Goal: Task Accomplishment & Management: Manage account settings

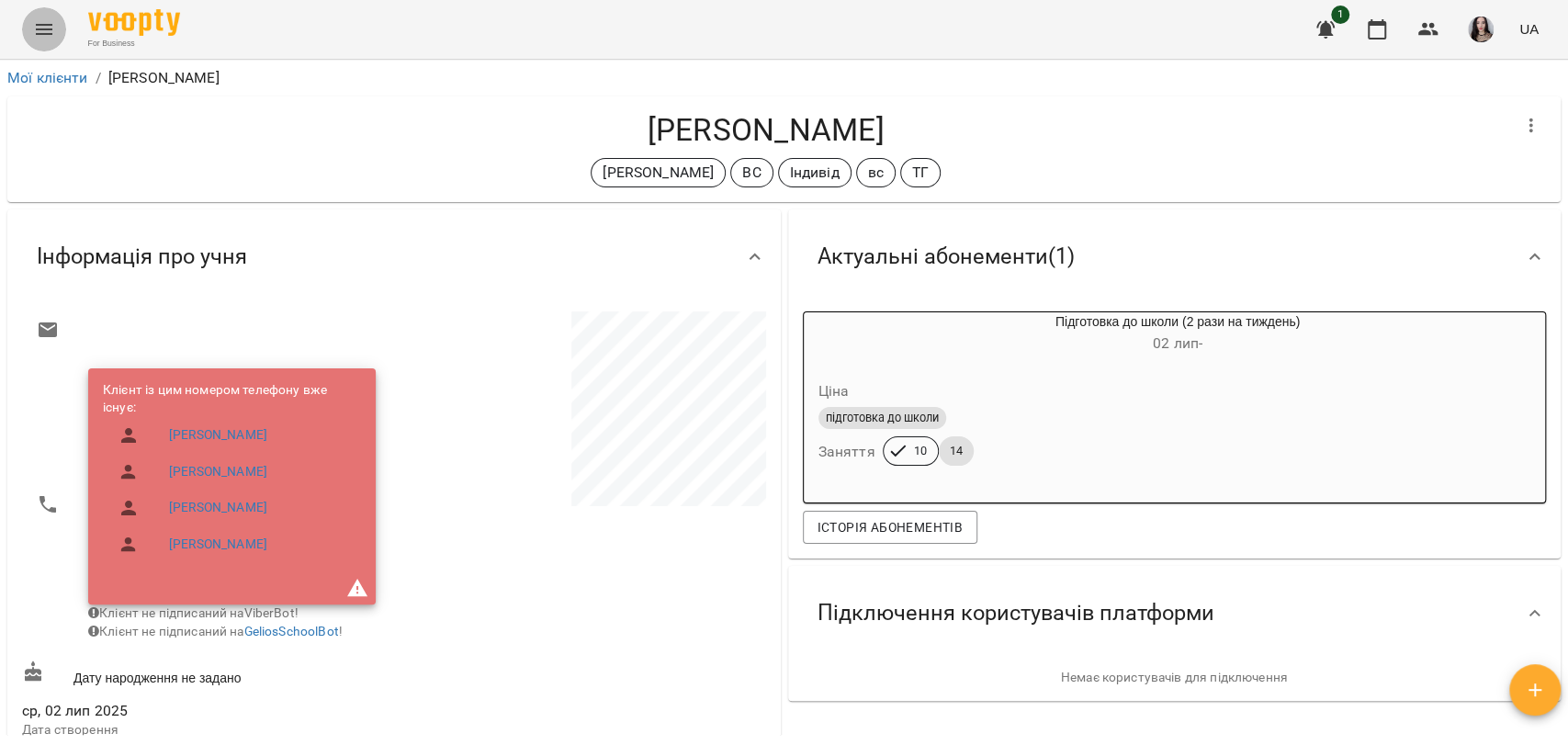
click at [44, 31] on icon "Menu" at bounding box center [44, 28] width 22 height 22
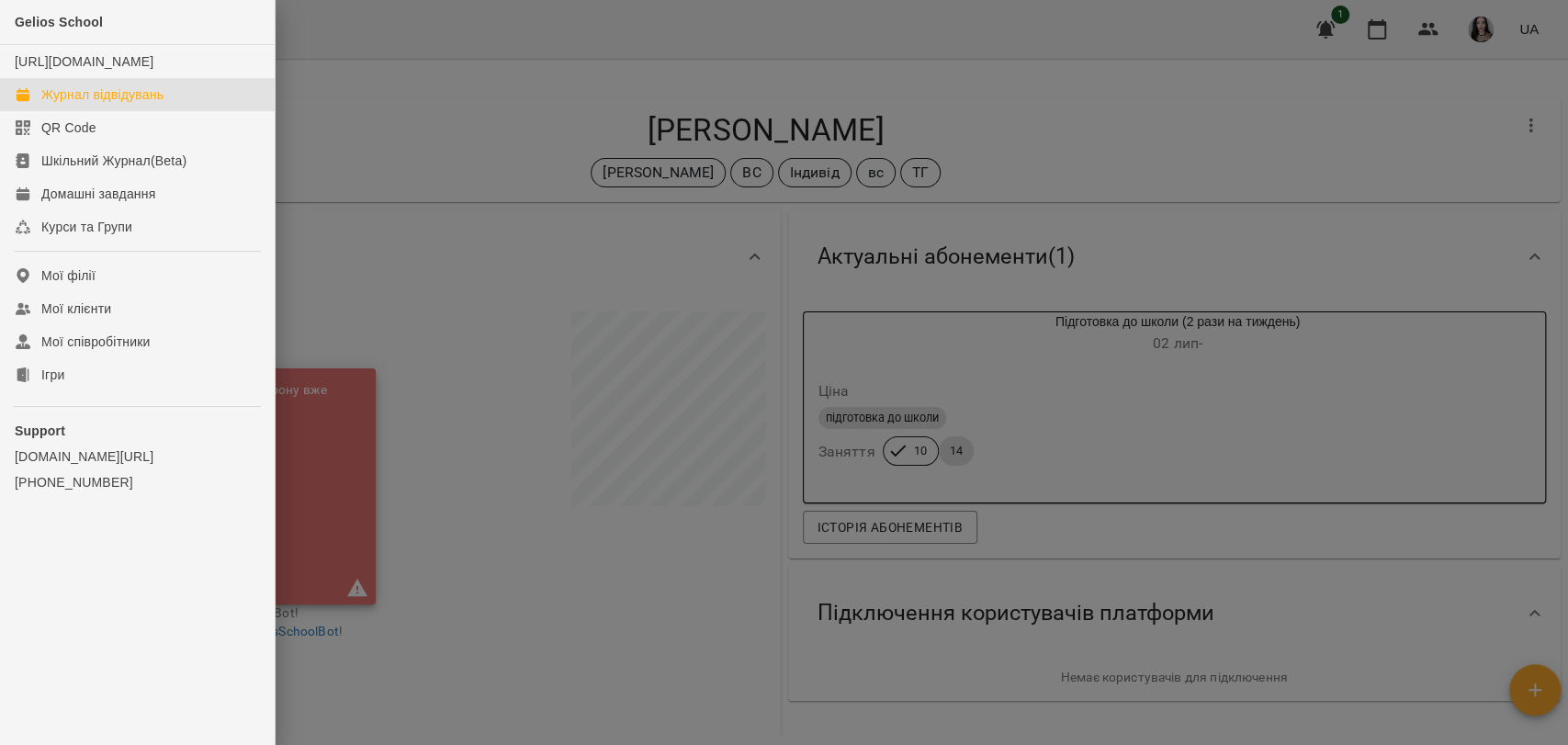
click at [111, 104] on div "Журнал відвідувань" at bounding box center [102, 94] width 122 height 18
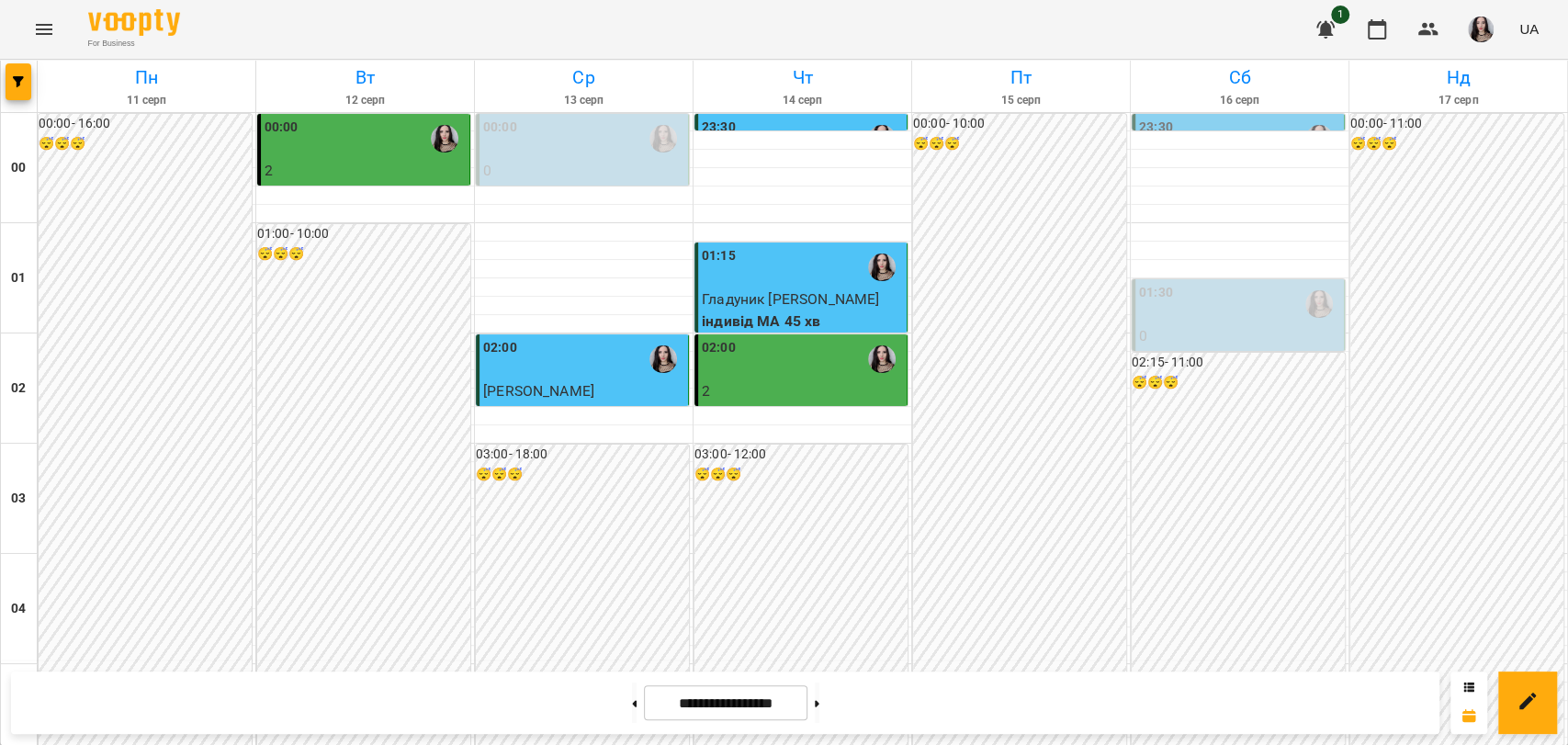
scroll to position [1056, 0]
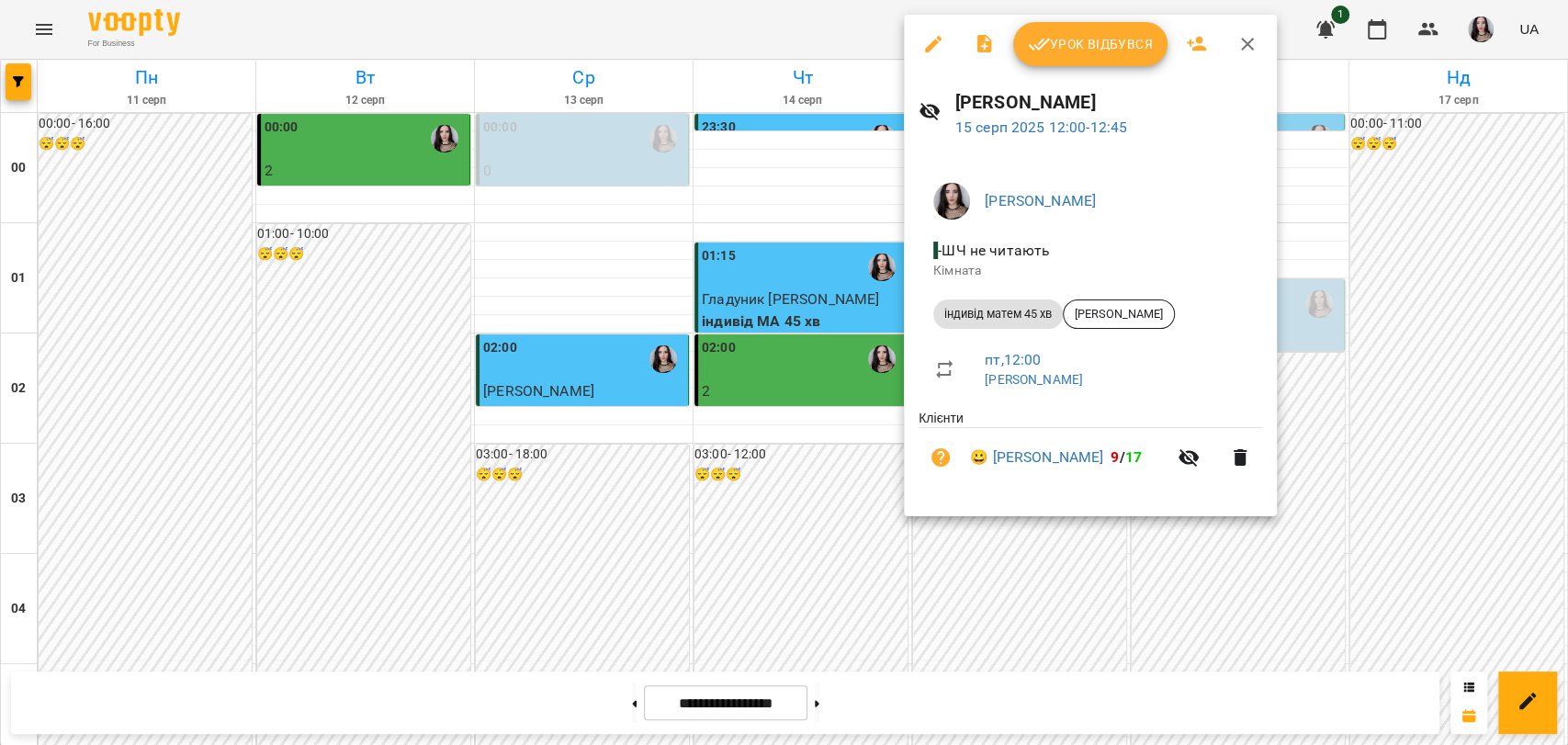
click at [1053, 47] on span "Урок відбувся" at bounding box center [1090, 44] width 125 height 22
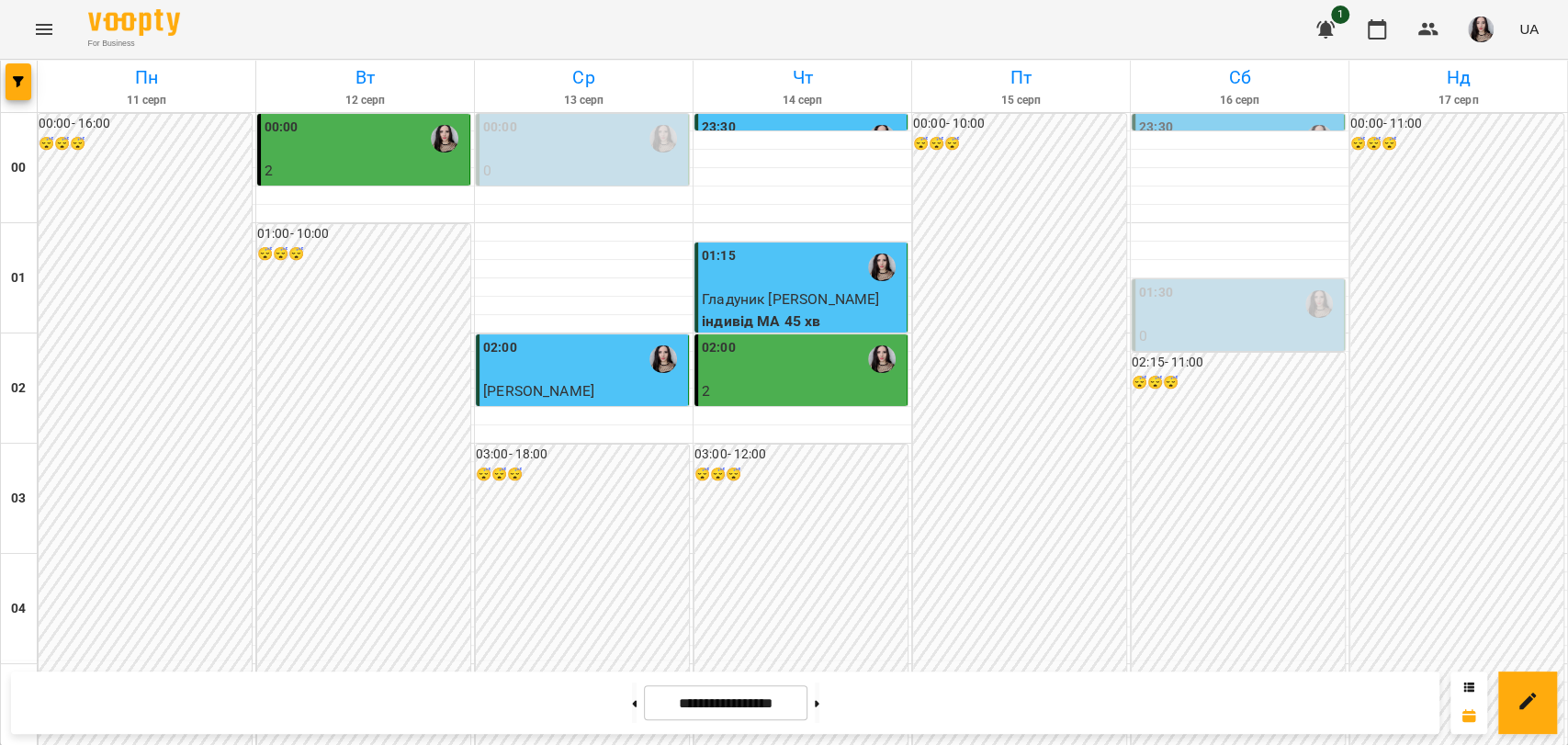
scroll to position [936, 0]
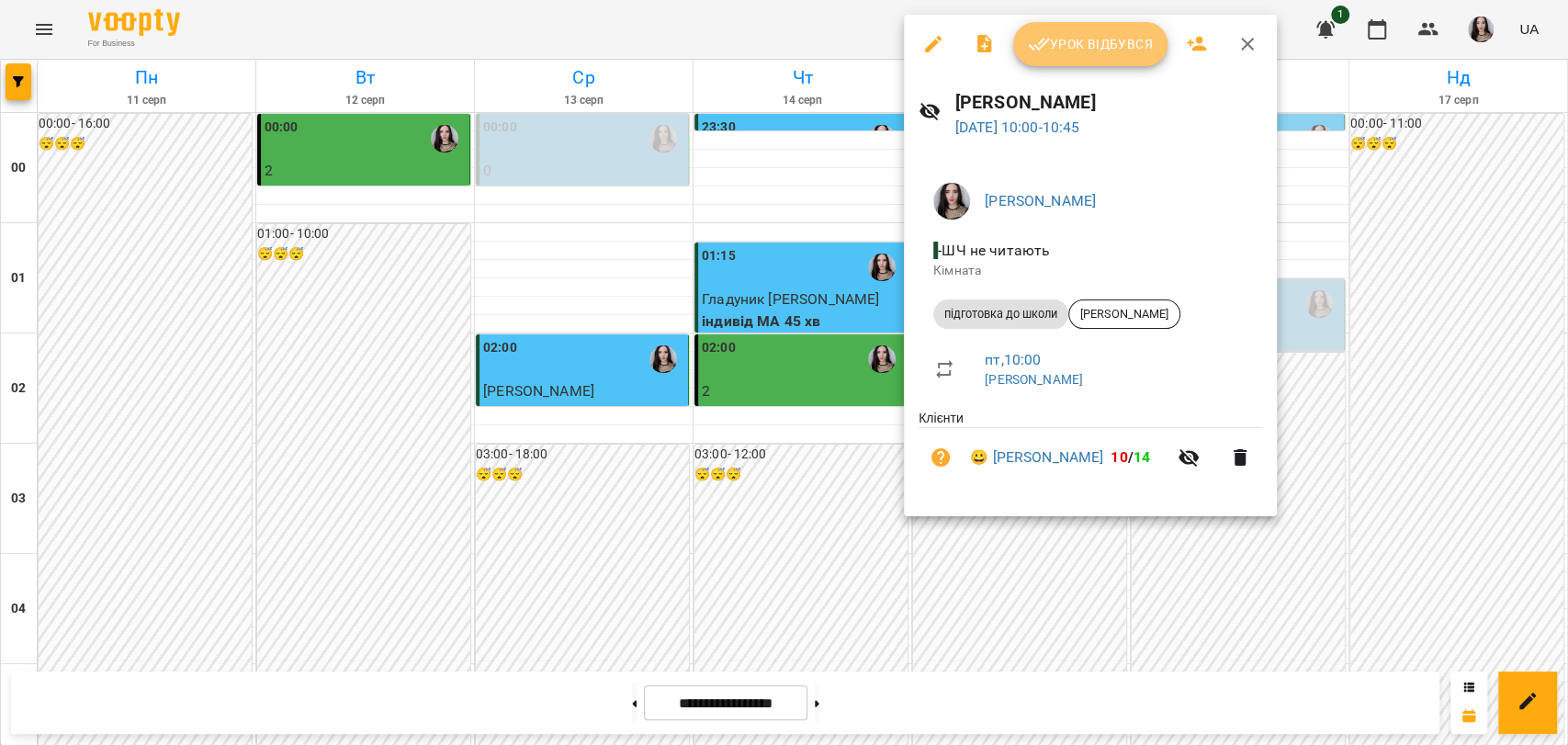
click at [1060, 53] on span "Урок відбувся" at bounding box center [1090, 44] width 125 height 22
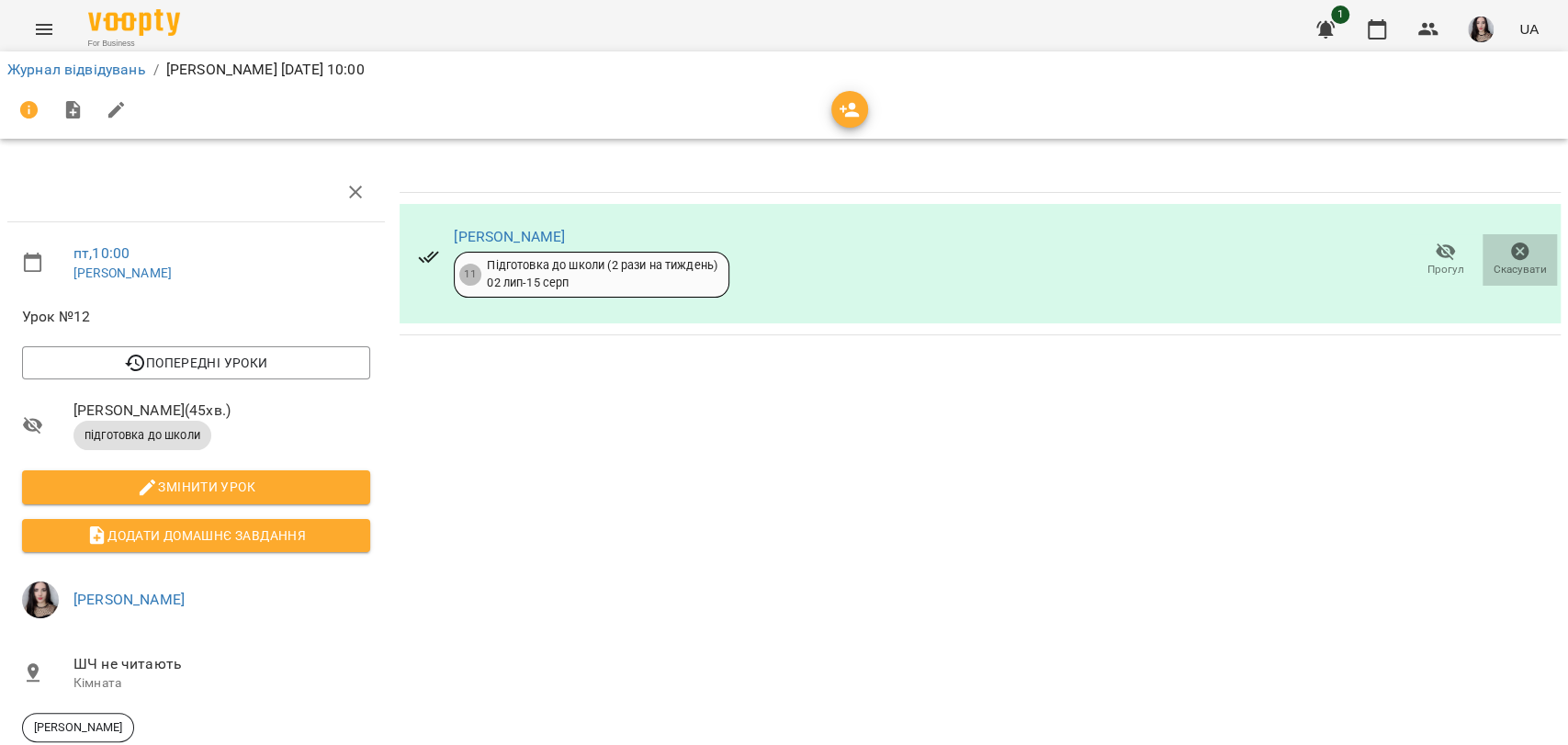
click at [1530, 259] on button "Скасувати" at bounding box center [1520, 260] width 75 height 51
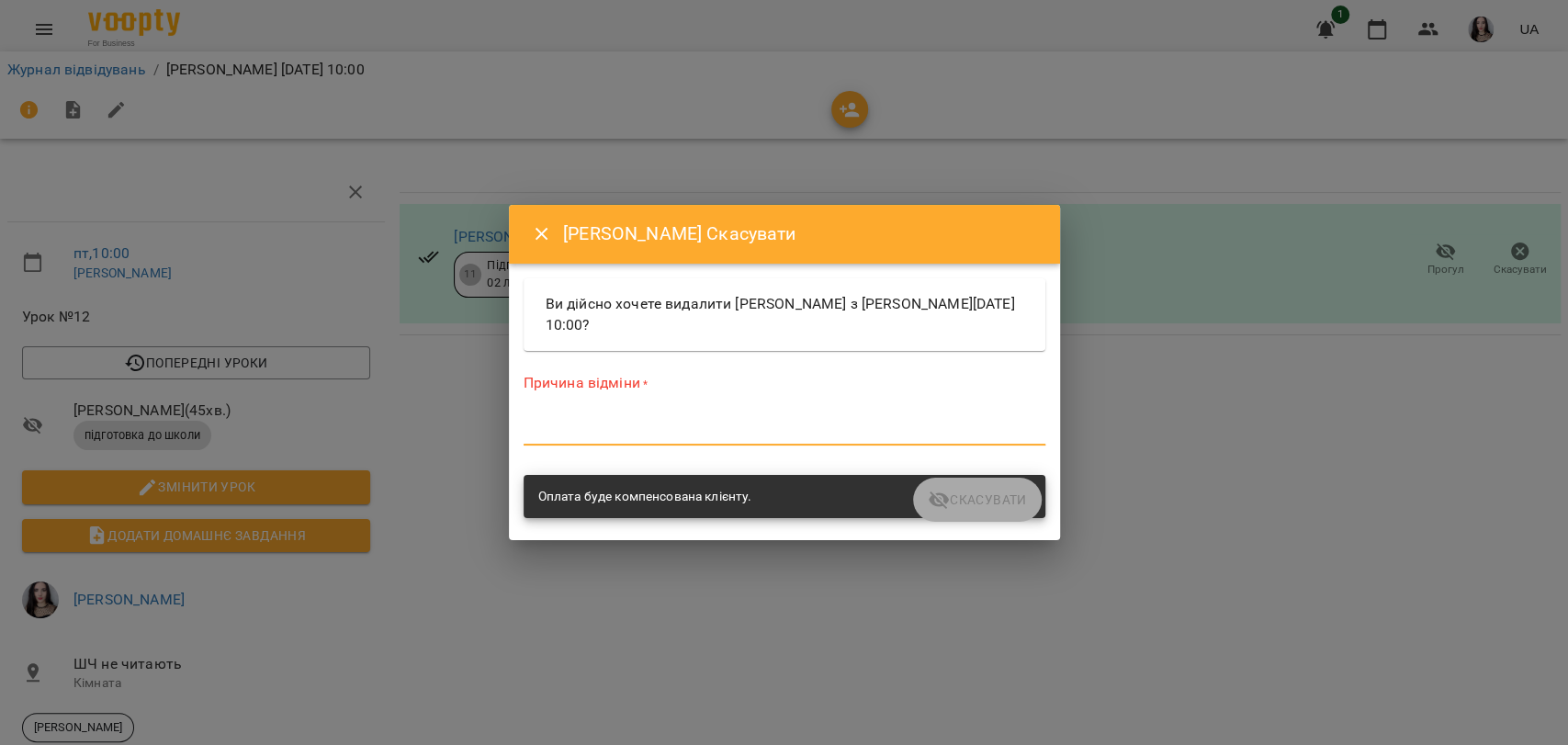
click at [678, 437] on textarea at bounding box center [784, 431] width 521 height 17
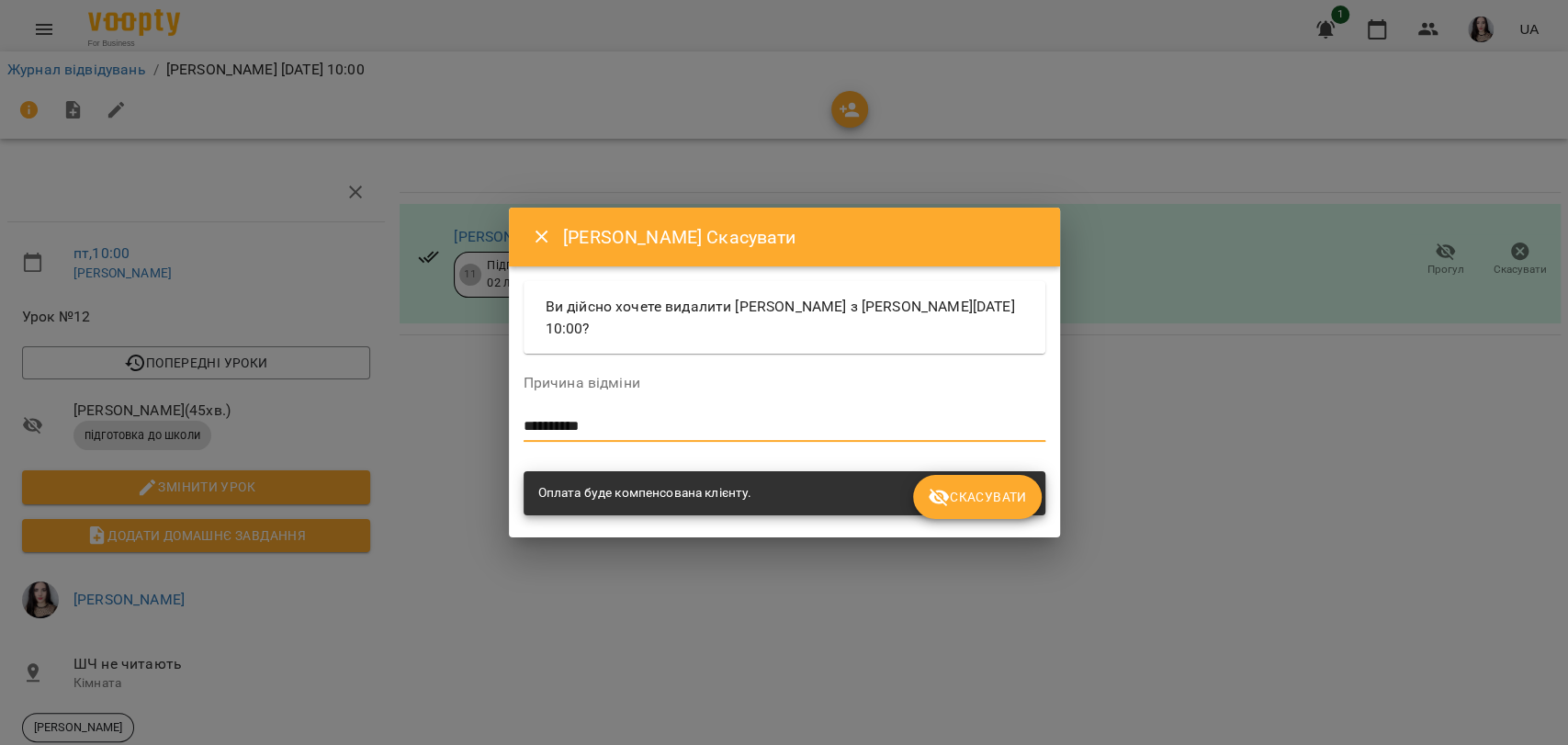
type textarea "**********"
click at [1009, 492] on span "Скасувати" at bounding box center [978, 497] width 98 height 22
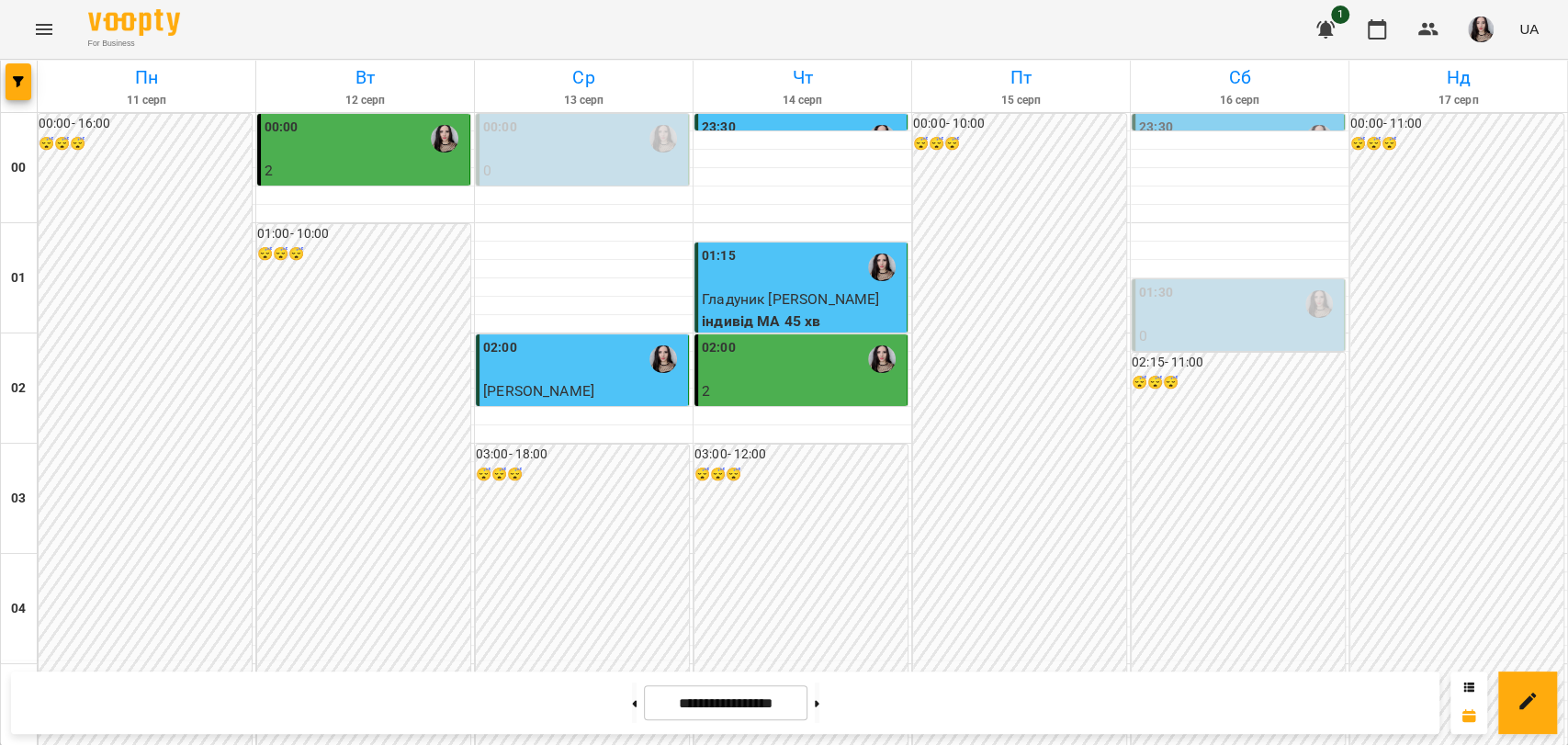
scroll to position [1496, 0]
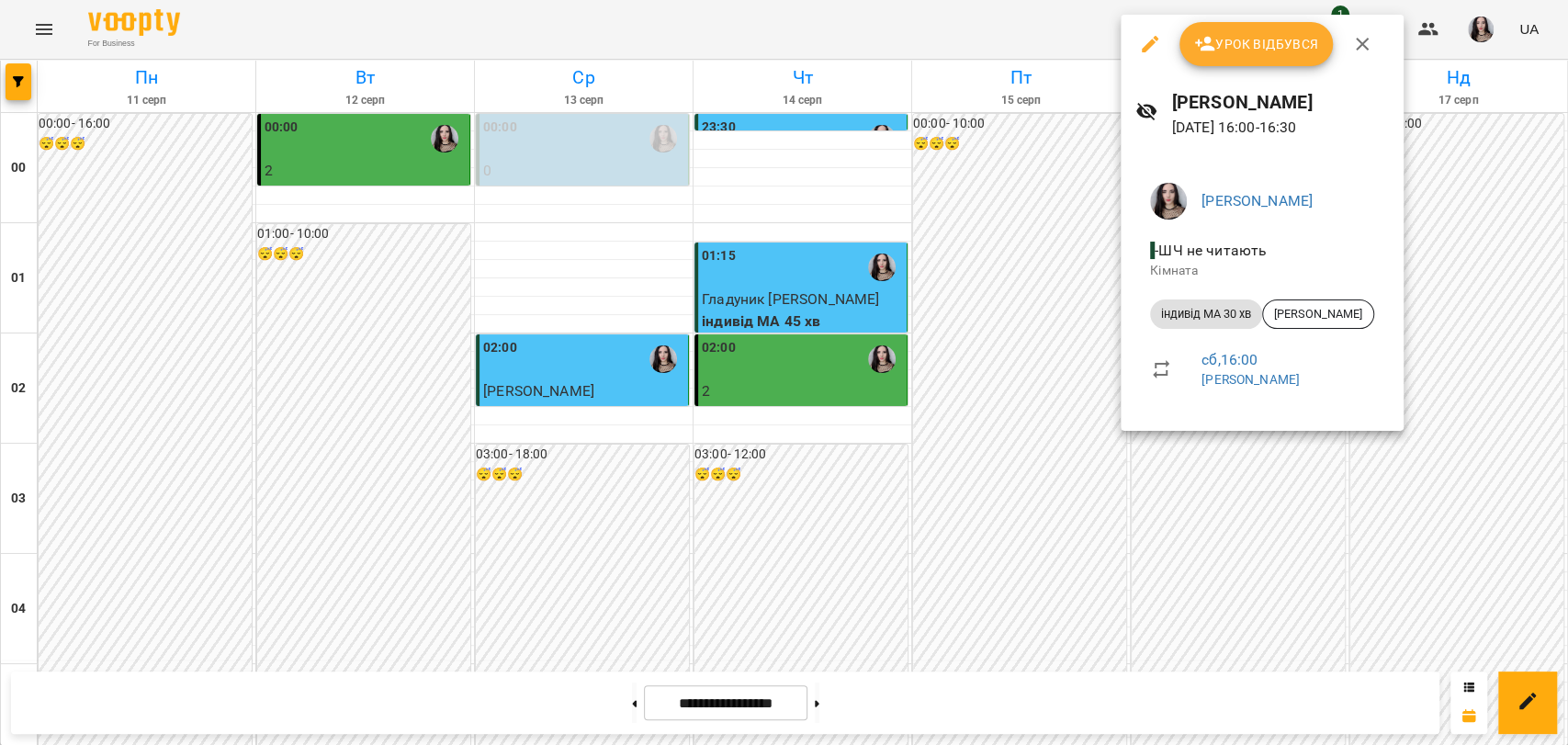
click at [1023, 142] on div at bounding box center [784, 372] width 1568 height 745
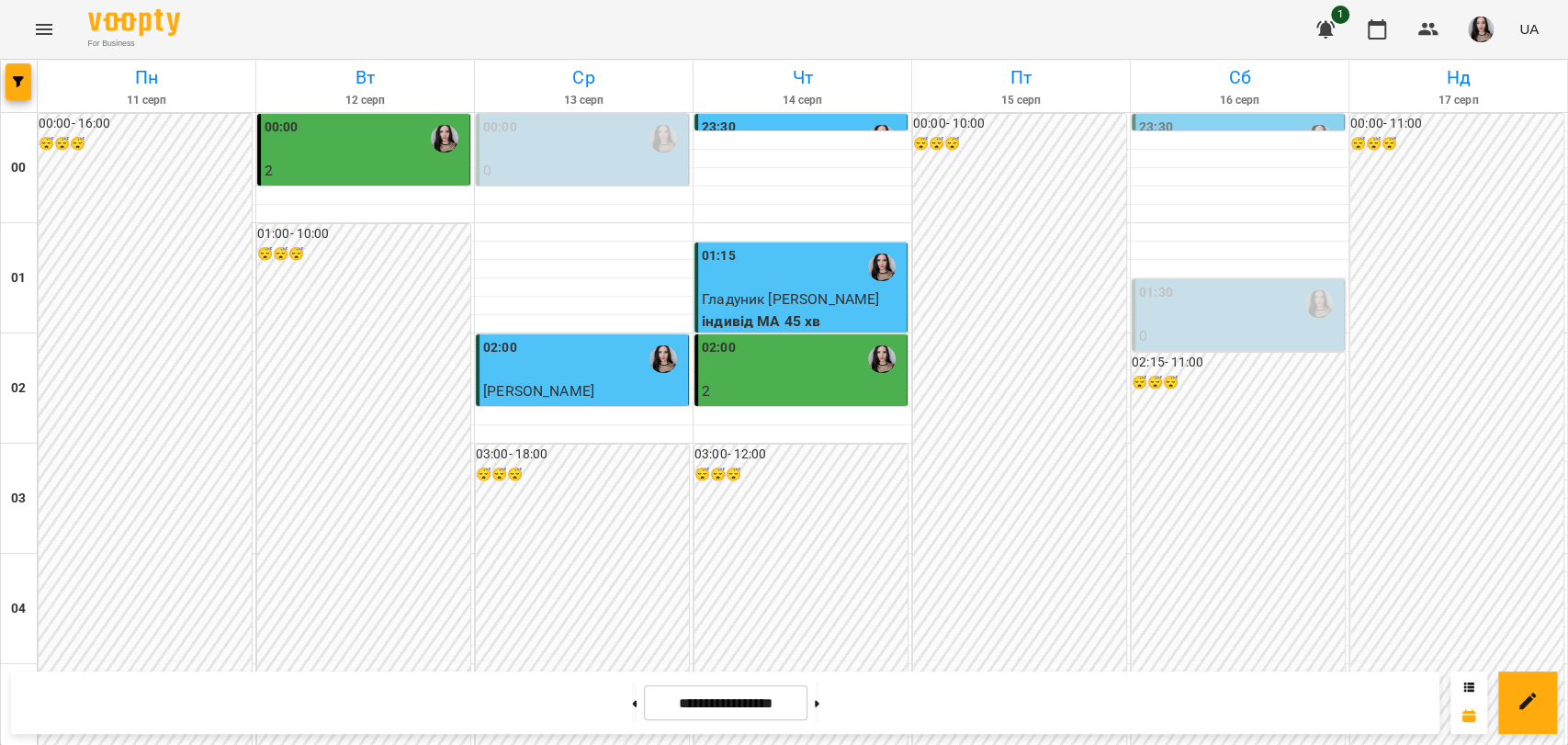
scroll to position [2098, 0]
click at [819, 696] on button at bounding box center [817, 702] width 5 height 41
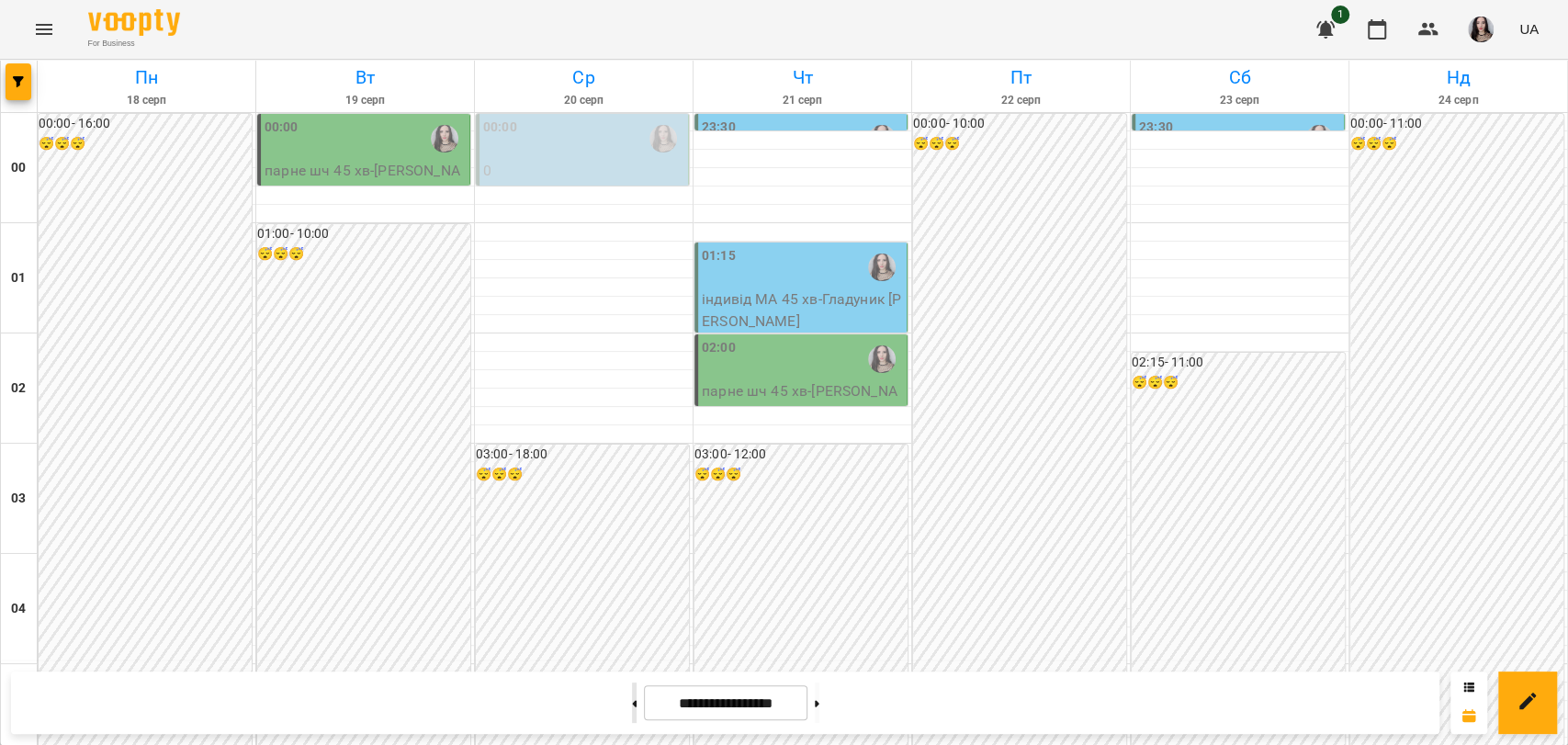
click at [632, 698] on button at bounding box center [634, 702] width 5 height 41
type input "**********"
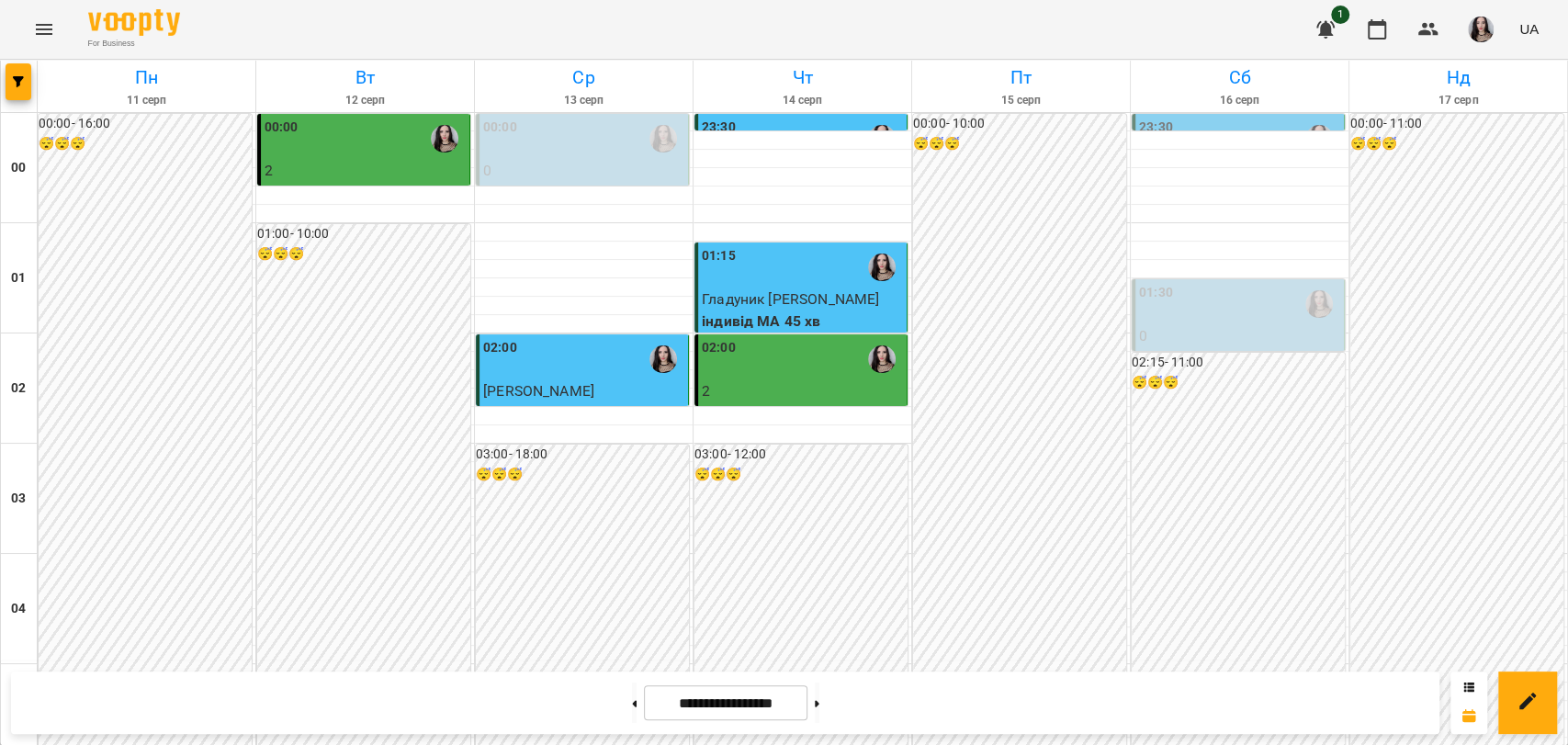
scroll to position [0, 0]
